Goal: Use online tool/utility: Utilize a website feature to perform a specific function

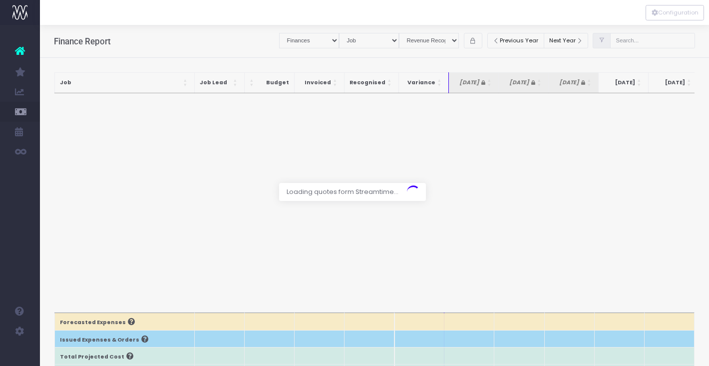
select select "finances"
select select "job"
select select "revrec"
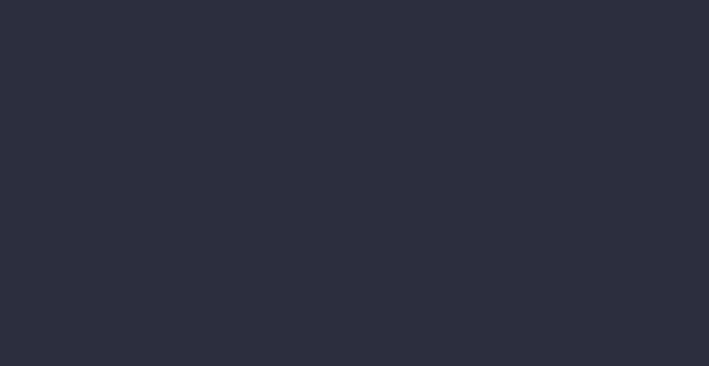
select select "finances"
select select "job"
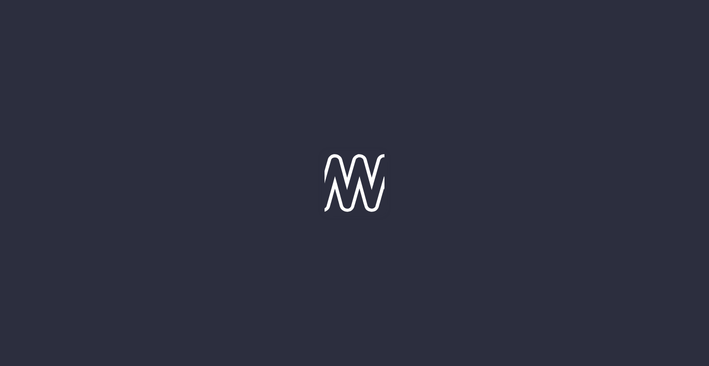
select select "revrec"
